Goal: Information Seeking & Learning: Learn about a topic

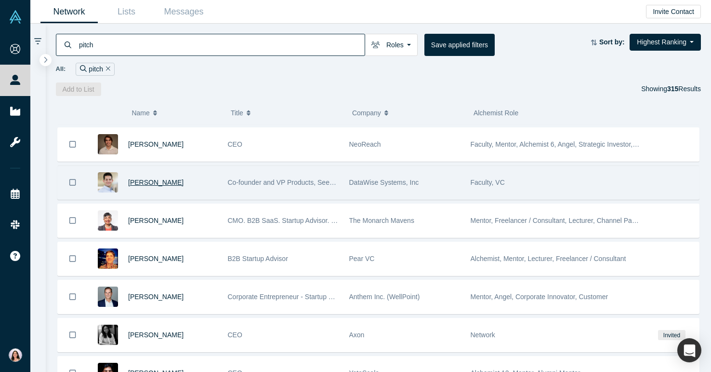
scroll to position [340, 0]
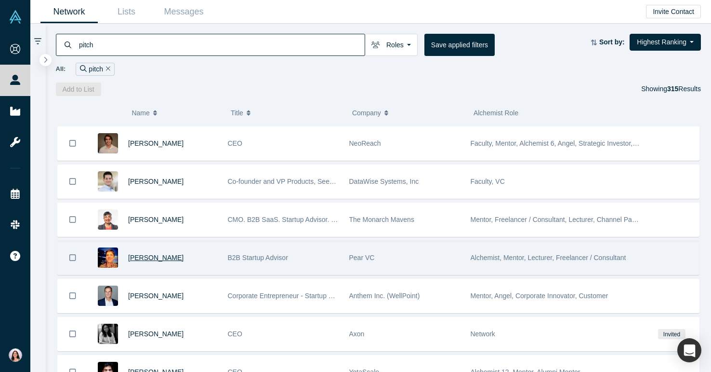
click at [138, 258] on span "[PERSON_NAME]" at bounding box center [155, 257] width 55 height 8
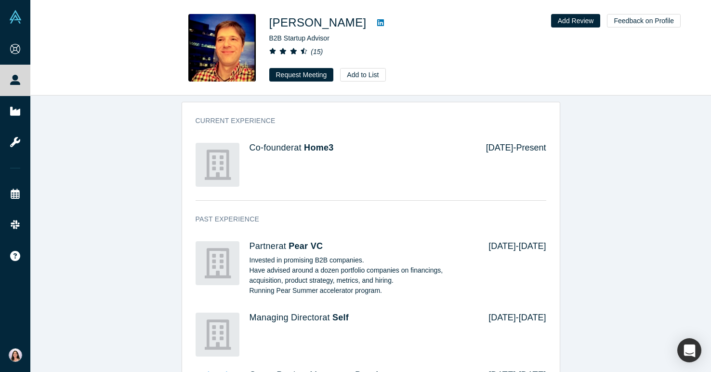
scroll to position [437, 0]
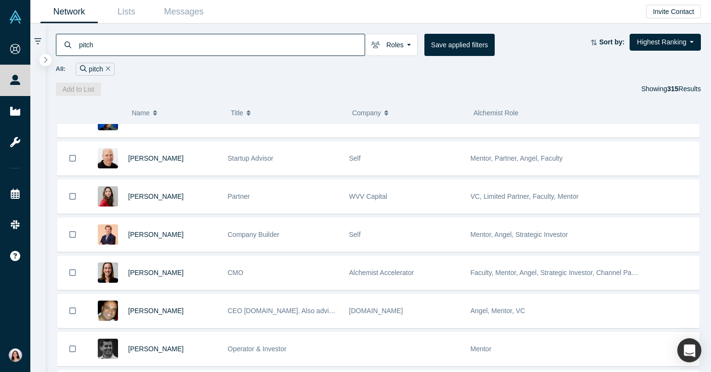
scroll to position [106, 0]
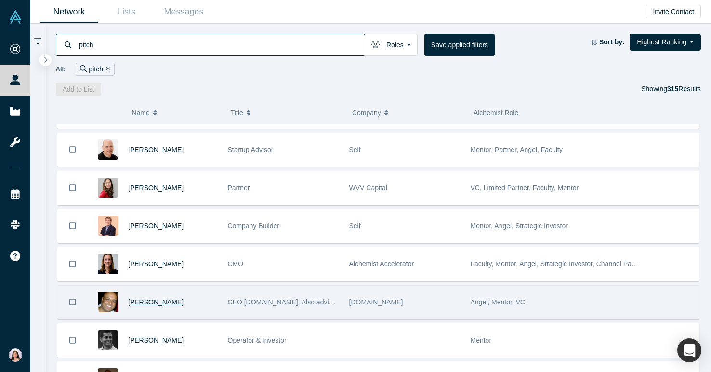
click at [134, 302] on span "Ben Cherian" at bounding box center [155, 302] width 55 height 8
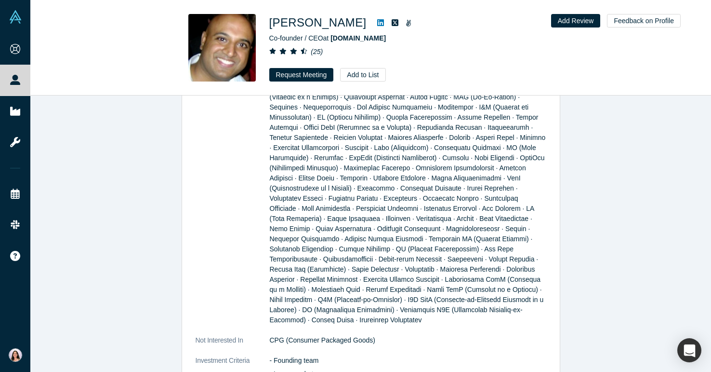
scroll to position [1123, 0]
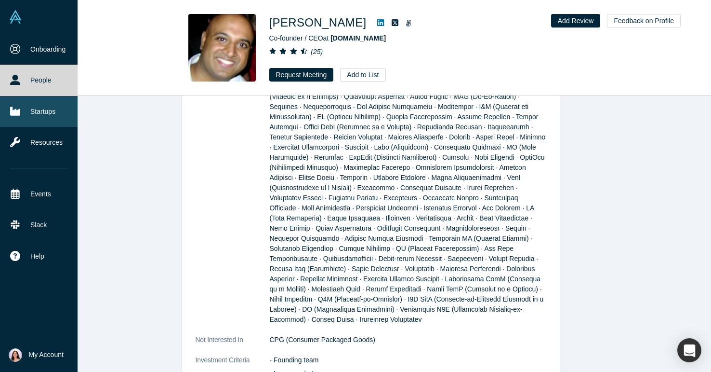
click at [37, 109] on link "Startups" at bounding box center [39, 111] width 78 height 31
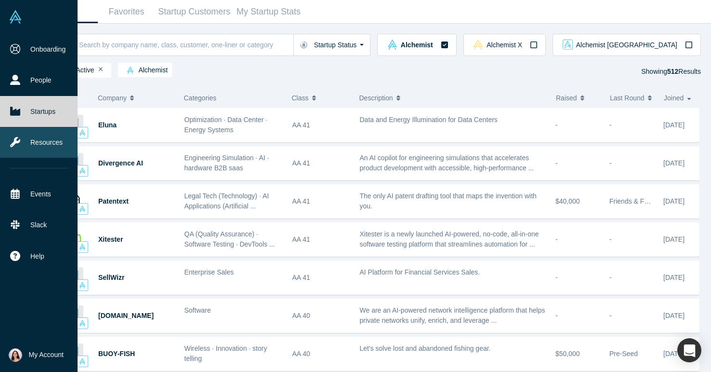
click at [29, 144] on link "Resources" at bounding box center [39, 142] width 78 height 31
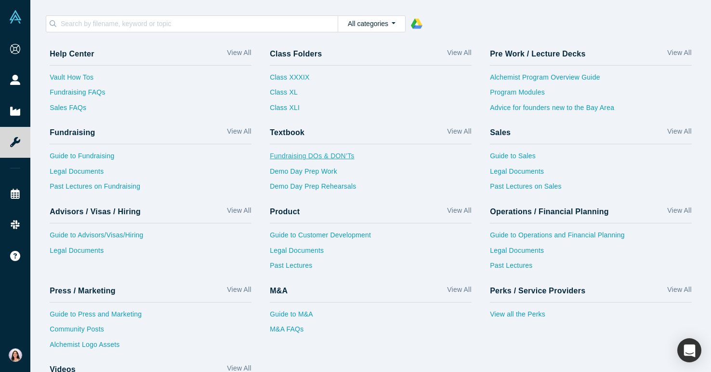
click at [318, 156] on link "Fundraising DOs & DON’Ts" at bounding box center [371, 158] width 202 height 15
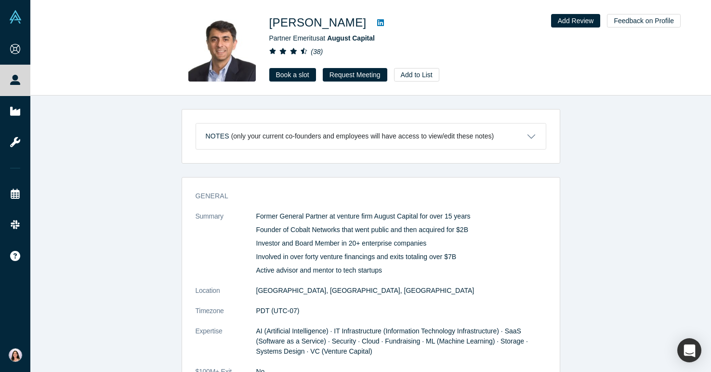
scroll to position [589, 0]
